Goal: Task Accomplishment & Management: Manage account settings

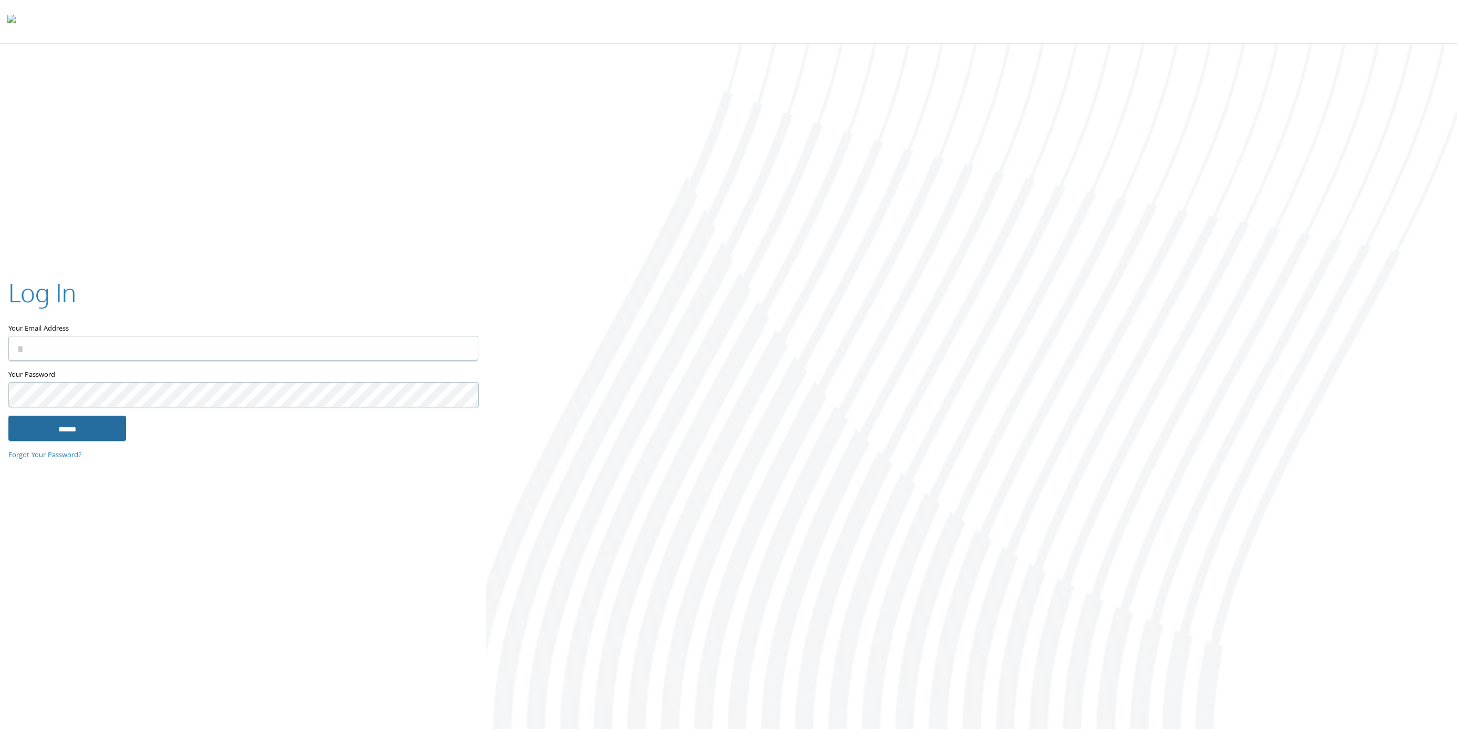
type input "**********"
click at [98, 424] on input "******" at bounding box center [67, 428] width 118 height 25
type input "**********"
click at [109, 430] on input "******" at bounding box center [67, 428] width 118 height 25
